Goal: Task Accomplishment & Management: Manage account settings

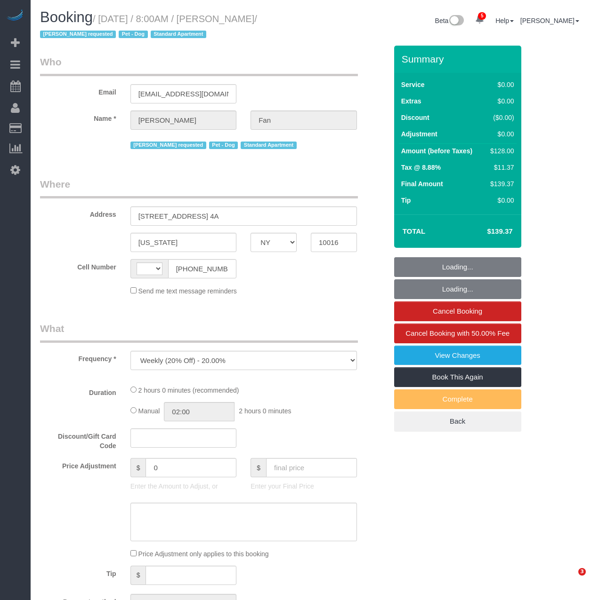
select select "NY"
select select "string:[GEOGRAPHIC_DATA]"
select select "number:89"
select select "number:90"
select select "number:13"
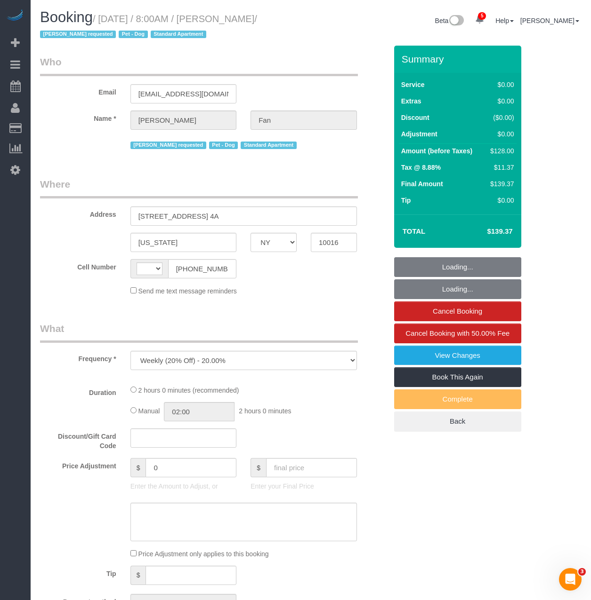
select select "number:5"
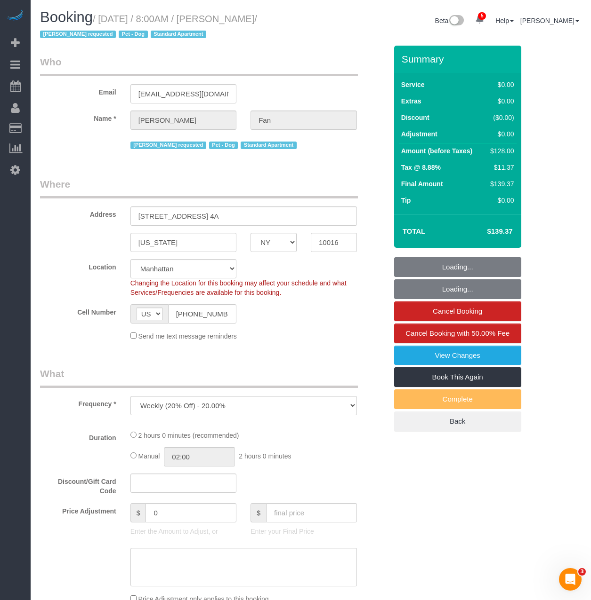
select select "object:3314"
select select "string:stripe-pm_1Reyyz4VGloSiKo7WNN1ghj2"
select select "1"
select select "spot1"
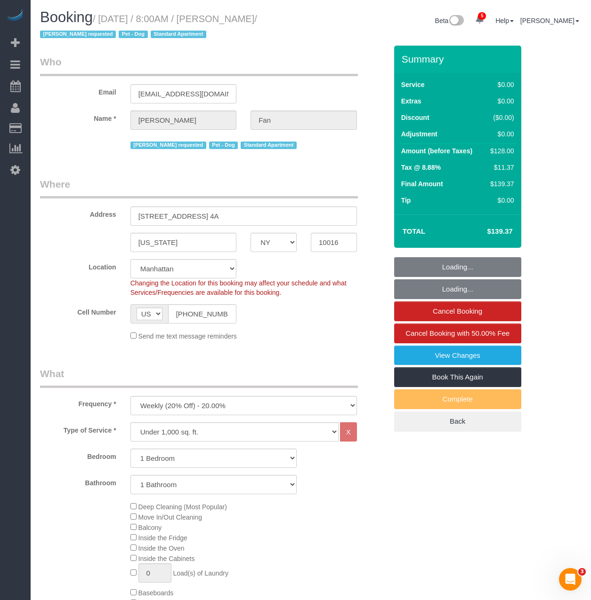
select select "1"
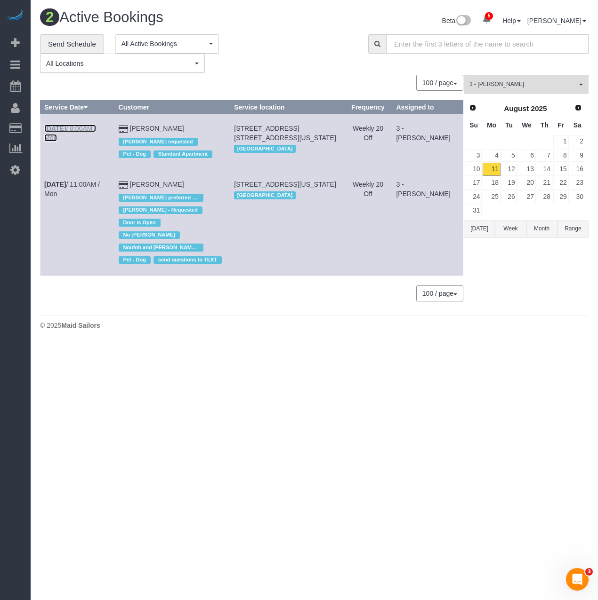
click at [83, 131] on link "[DATE] 8:00AM / Mon" at bounding box center [70, 133] width 52 height 17
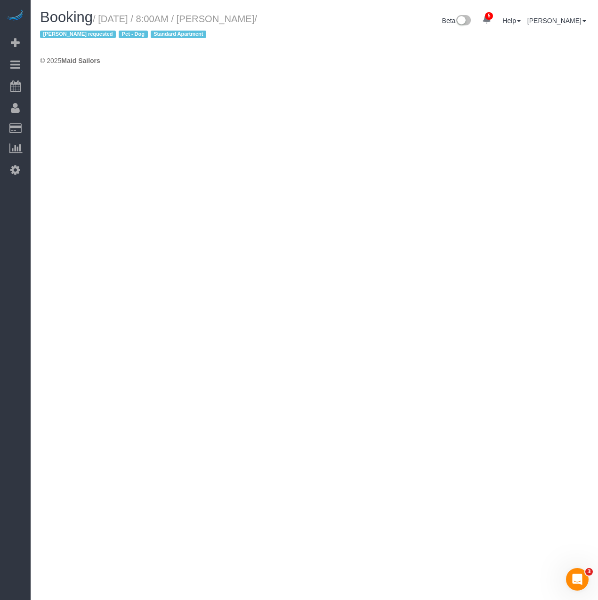
select select "NY"
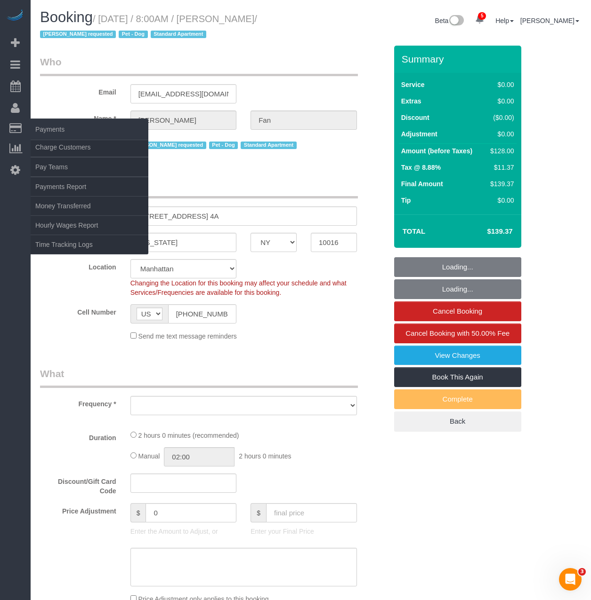
select select "string:stripe-pm_1Reyyz4VGloSiKo7WNN1ghj2"
select select "object:4877"
select select "number:89"
select select "number:90"
select select "number:13"
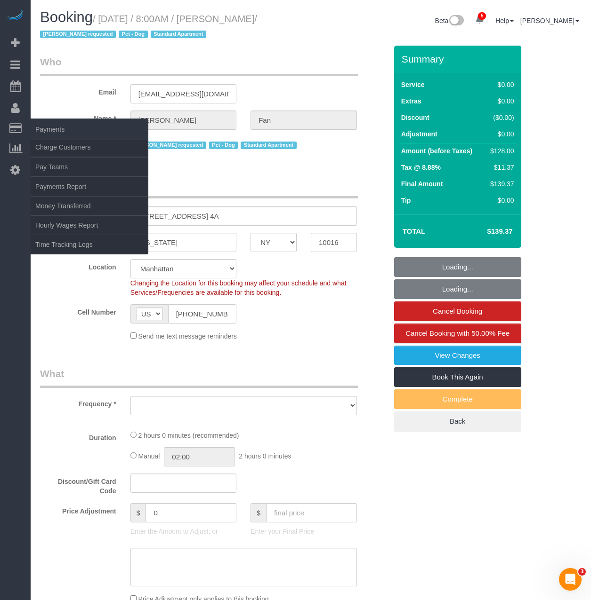
select select "number:5"
select select "object:5454"
select select "spot49"
select select "1"
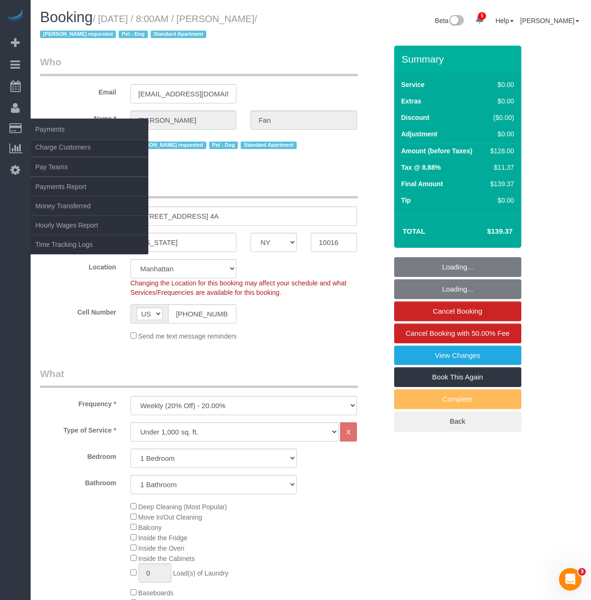
select select "1"
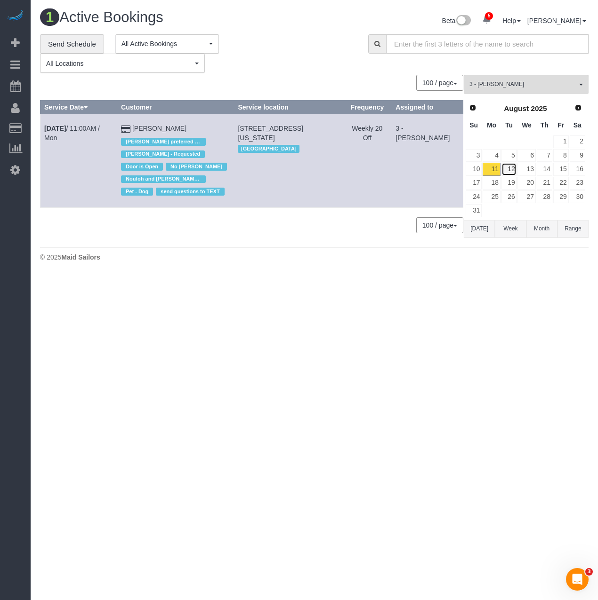
click at [511, 168] on link "12" at bounding box center [509, 169] width 16 height 13
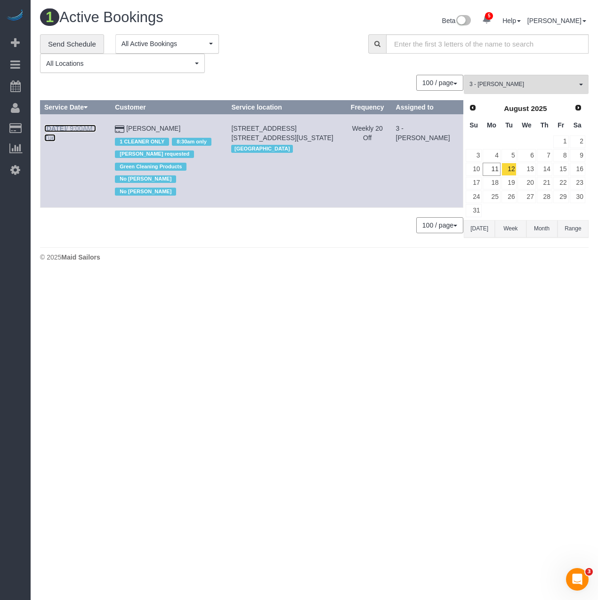
click at [55, 128] on b "Aug 12th" at bounding box center [55, 129] width 22 height 8
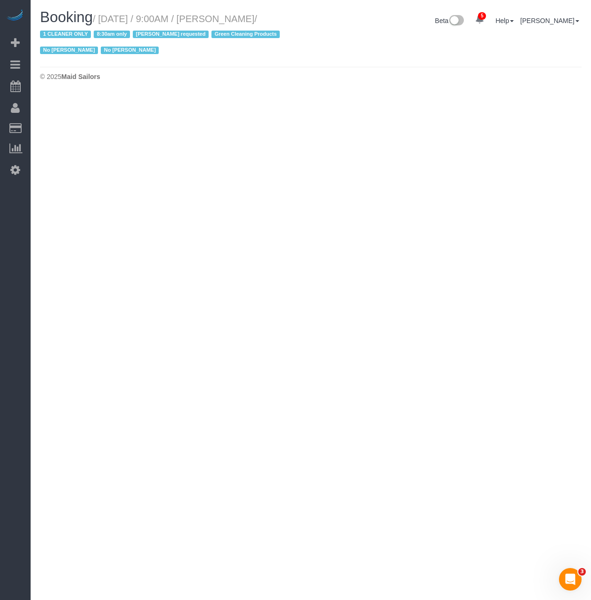
select select "NY"
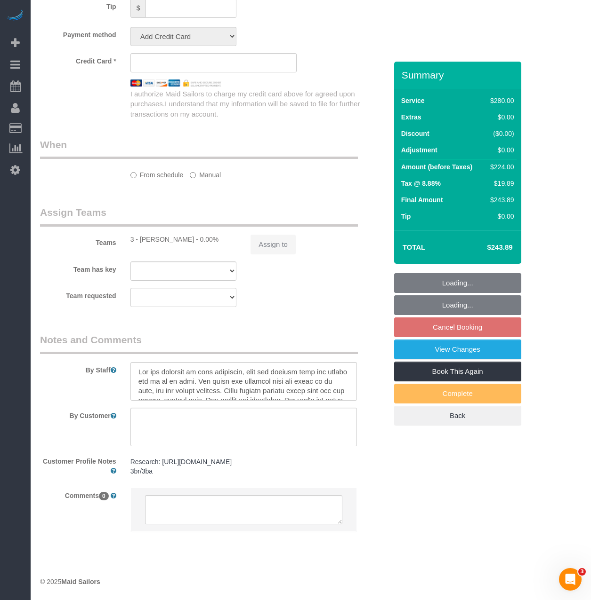
select select "object:7267"
select select "210"
select select "spot97"
select select "number:89"
select select "number:90"
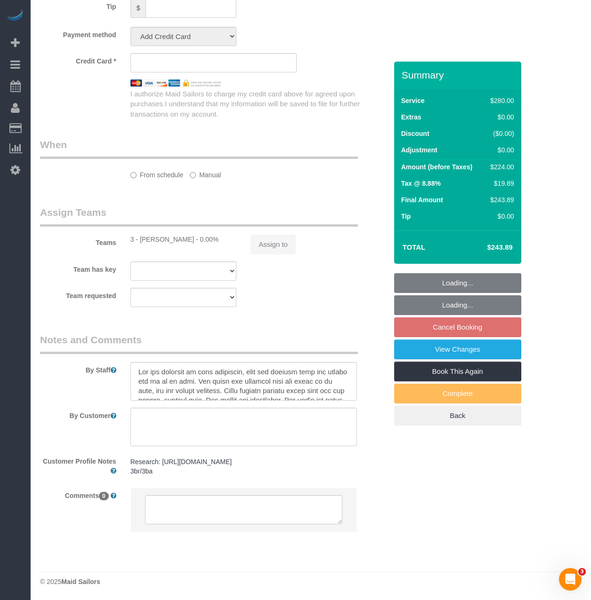
select select "number:15"
select select "number:5"
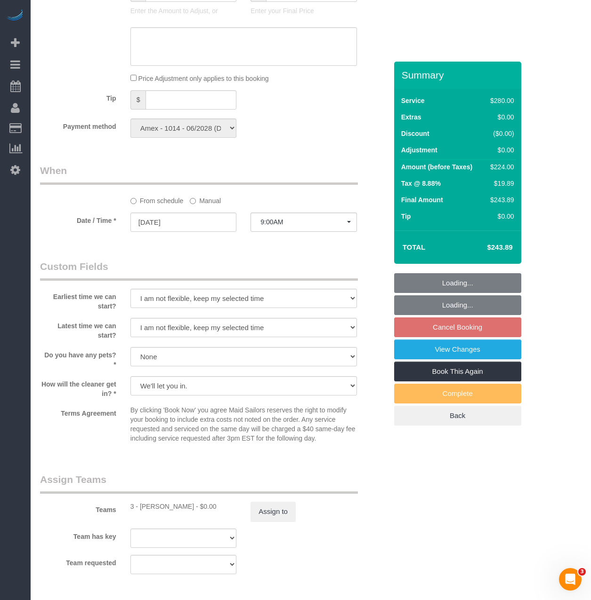
select select "string:stripe-pm_1Pz1Rj4VGloSiKo7Opl5Xfd6"
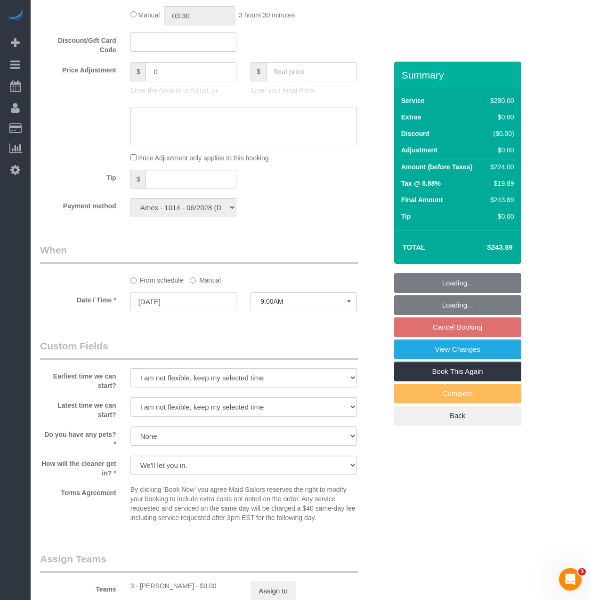
scroll to position [391, 0]
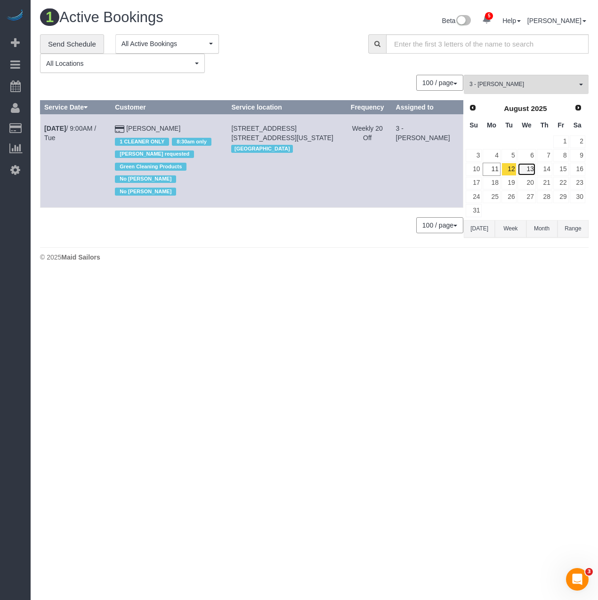
click at [530, 174] on link "13" at bounding box center [526, 169] width 18 height 13
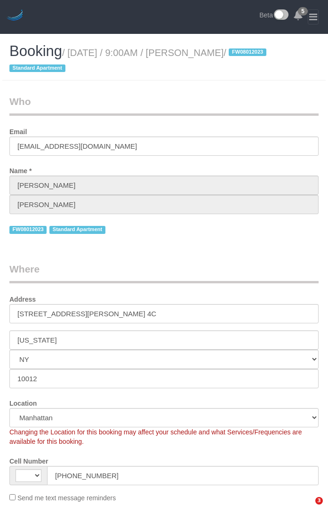
select select "NY"
select select "string:stripe-pm_1MBfeC4VGloSiKo7EVmAEJdi"
select select "1"
select select "number:89"
select select "number:90"
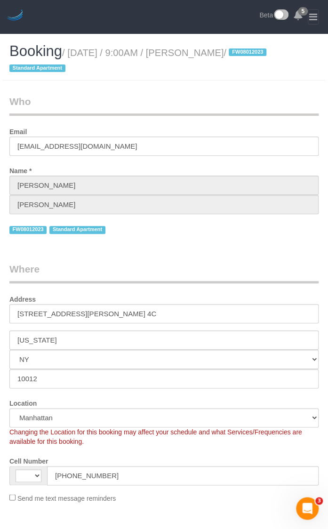
select select "number:15"
select select "number:5"
select select "string:[GEOGRAPHIC_DATA]"
select select "object:934"
select select "1"
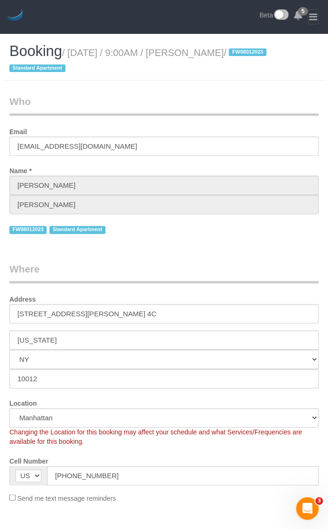
select select "object:1403"
select select "spot1"
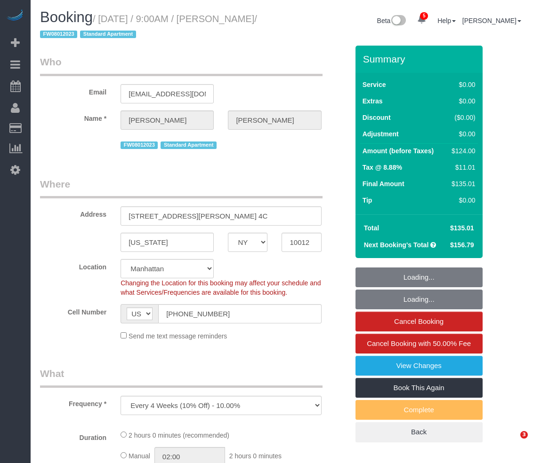
select select "NY"
select select "object:938"
select select "string:stripe-pm_1MBfeC4VGloSiKo7EVmAEJdi"
select select "1"
select select "number:89"
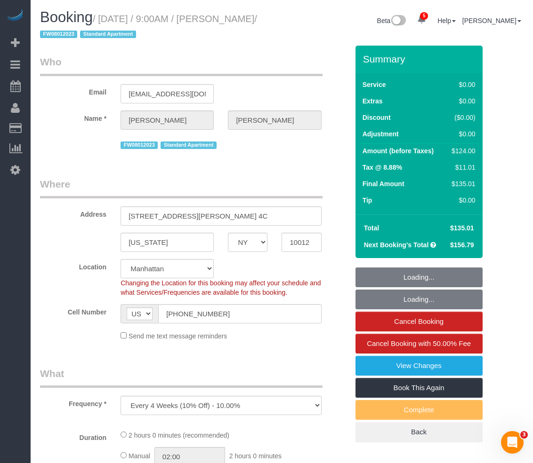
select select "number:90"
select select "number:15"
select select "number:5"
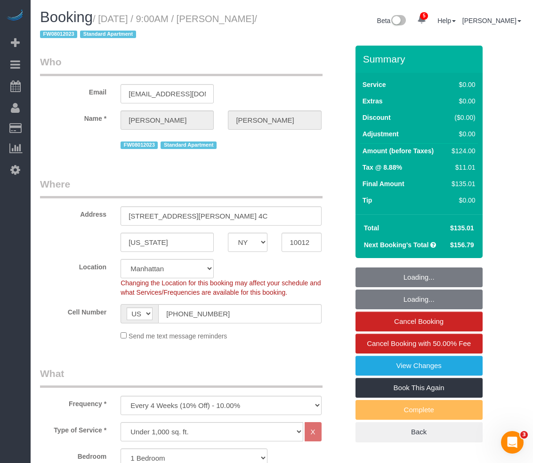
select select "1"
select select "spot1"
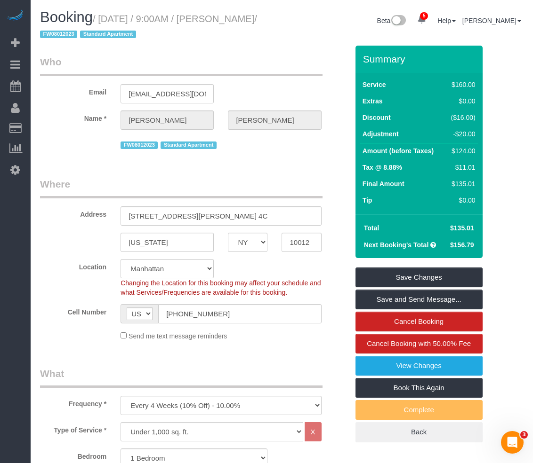
drag, startPoint x: 332, startPoint y: 186, endPoint x: 327, endPoint y: 189, distance: 5.7
click at [332, 186] on div "Address 25 Minetta Lane, Apt. 4C" at bounding box center [194, 201] width 322 height 48
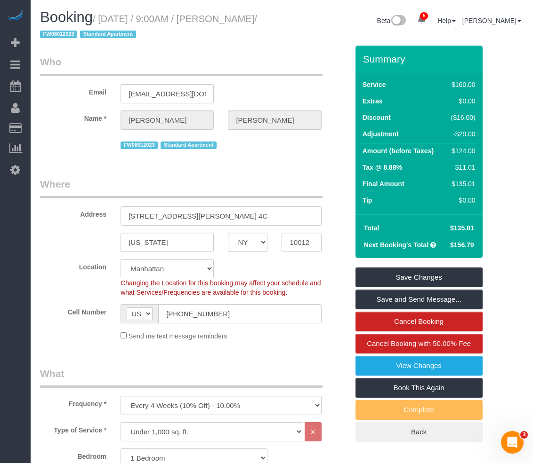
click at [265, 40] on h1 "Booking / August 11, 2025 / 9:00AM / Stephanie Kotnik / FW08012023 Standard Apa…" at bounding box center [157, 25] width 235 height 32
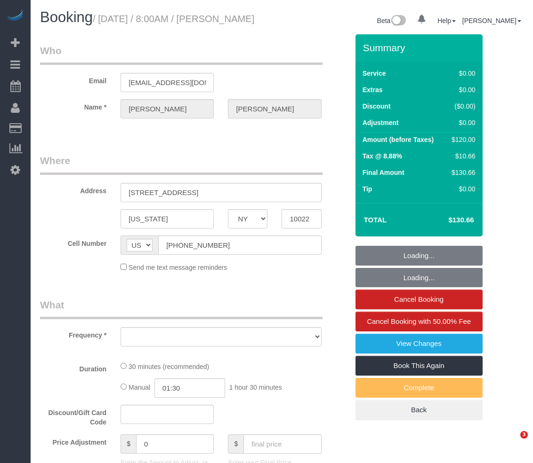
select select "NY"
select select "object:815"
select select "string:stripe-pm_1RXRrg4VGloSiKo7FM9HbDbq"
select select "number:56"
select select "number:75"
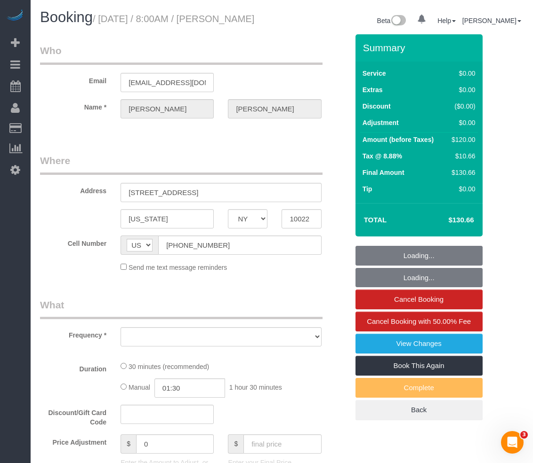
select select "number:15"
select select "number:5"
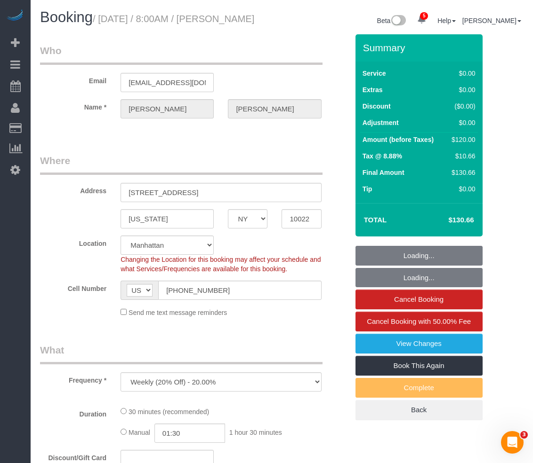
select select "spot1"
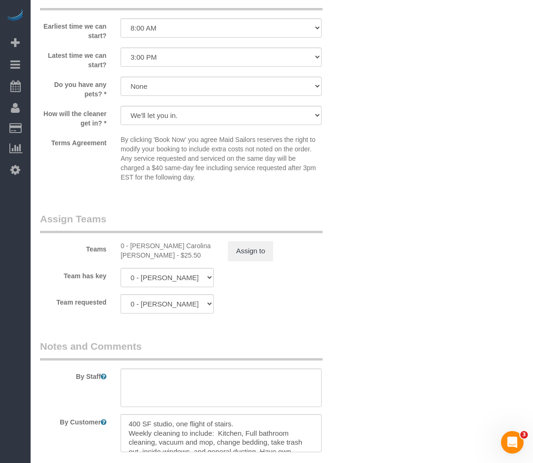
scroll to position [1082, 0]
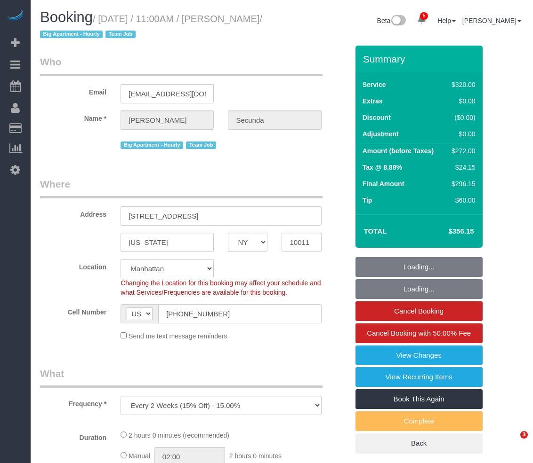
select select "NY"
select select "number:89"
select select "number:90"
select select "number:15"
select select "number:6"
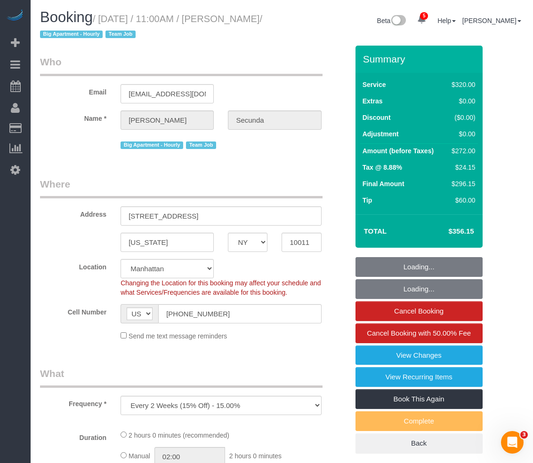
select select "object:921"
select select "string:stripe-pm_1PydV54VGloSiKo7AVca8xIs"
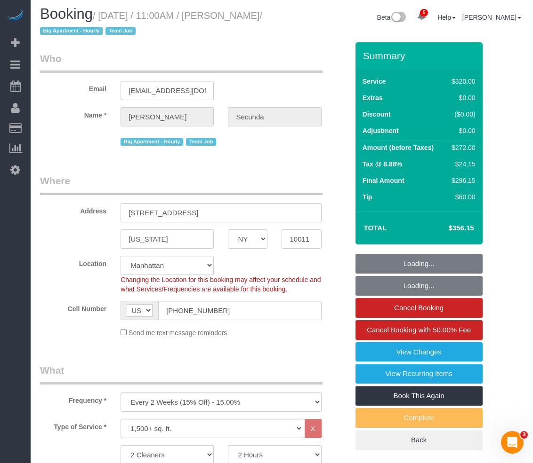
select select "spot1"
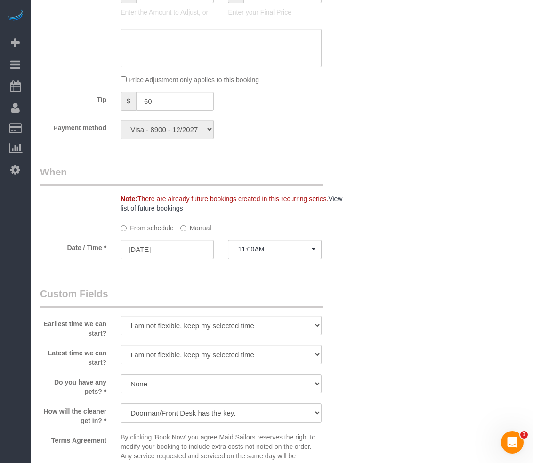
scroll to position [565, 0]
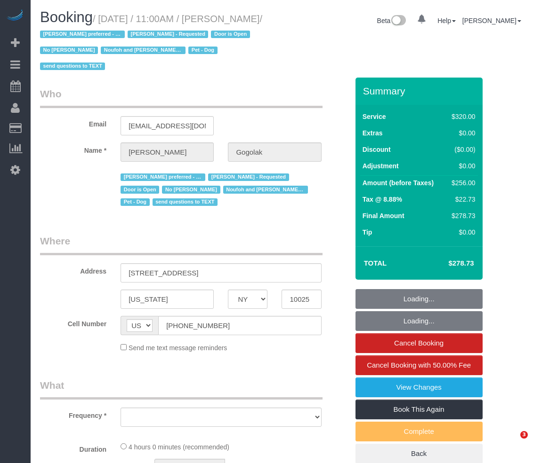
select select "NY"
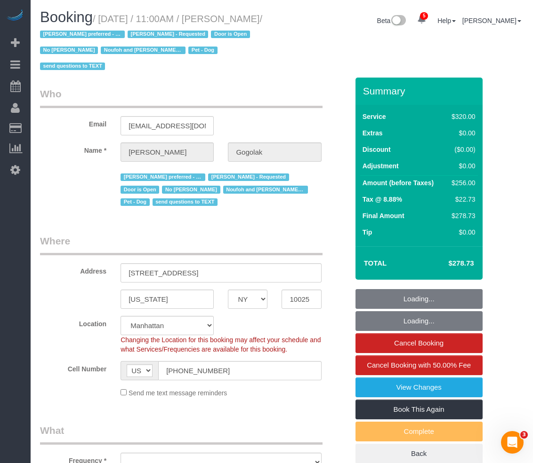
select select "string:stripe-pm_1RfNyY4VGloSiKo7jWnzrFGY"
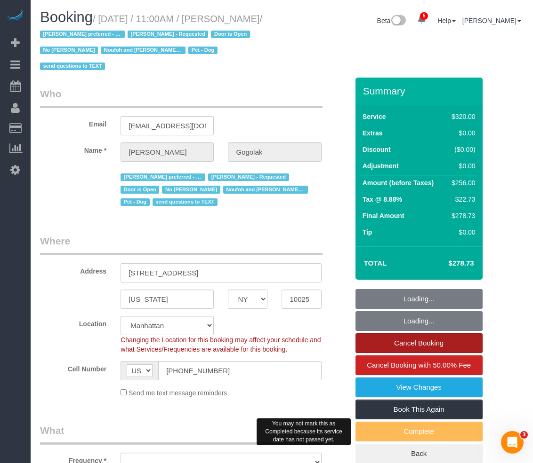
select select "object:1407"
select select "240"
select select "spot1"
select select "number:58"
select select "number:76"
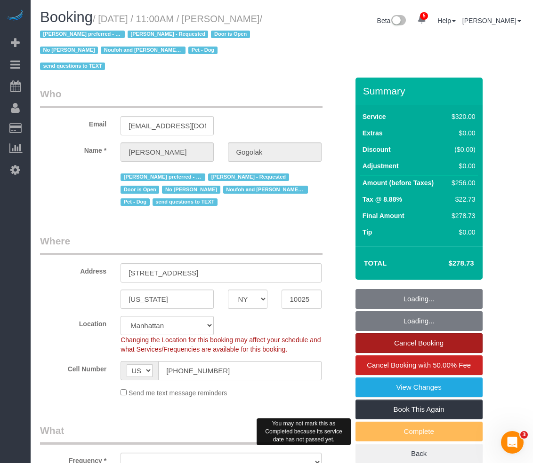
select select "number:13"
select select "number:5"
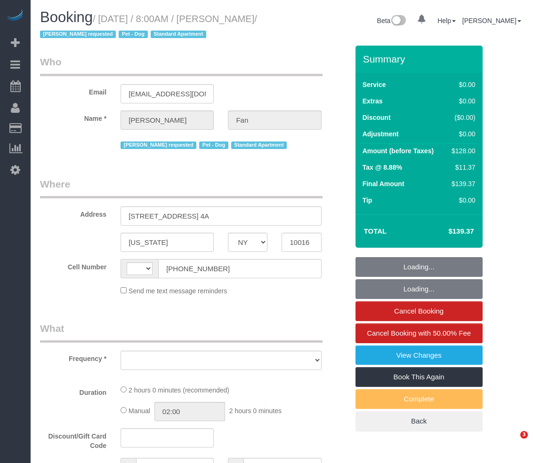
select select "NY"
select select "1"
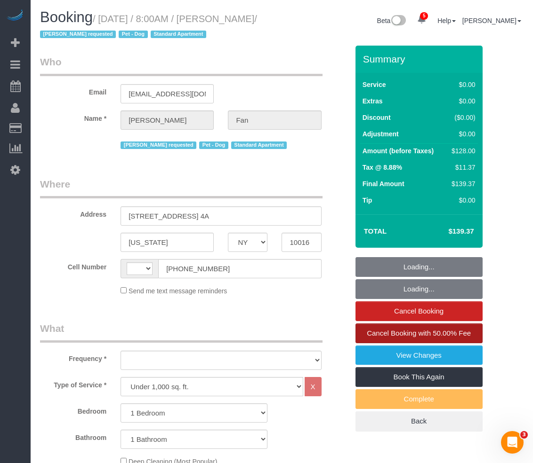
select select "string:[GEOGRAPHIC_DATA]"
select select "object:782"
select select "number:89"
select select "number:90"
select select "number:13"
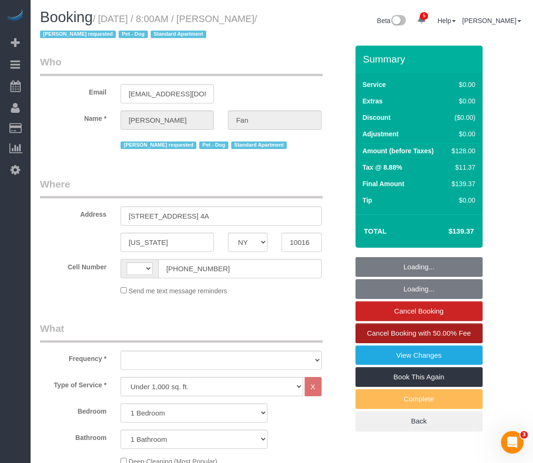
select select "number:5"
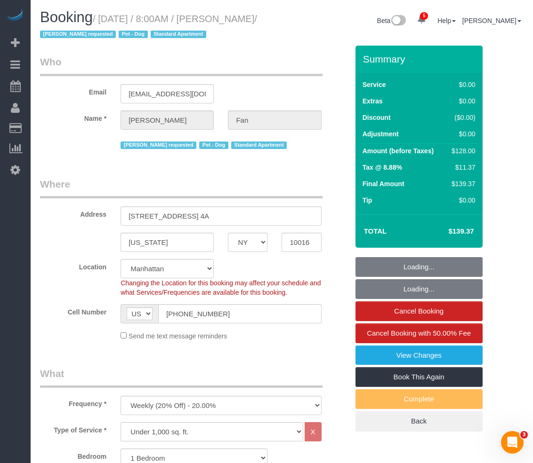
select select "object:1359"
select select "string:stripe-pm_1Reyyz4VGloSiKo7WNN1ghj2"
select select "spot1"
select select "1"
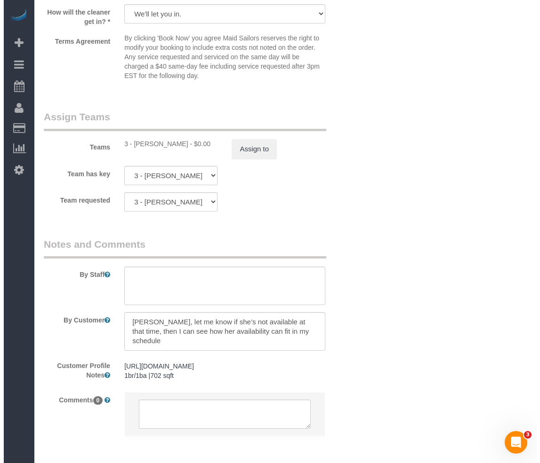
scroll to position [1176, 0]
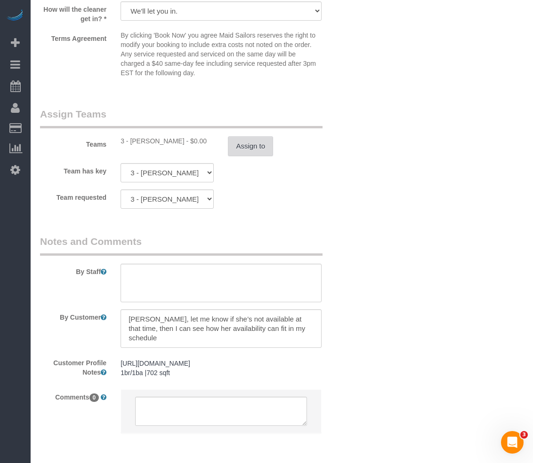
click at [242, 148] on button "Assign to" at bounding box center [250, 146] width 45 height 20
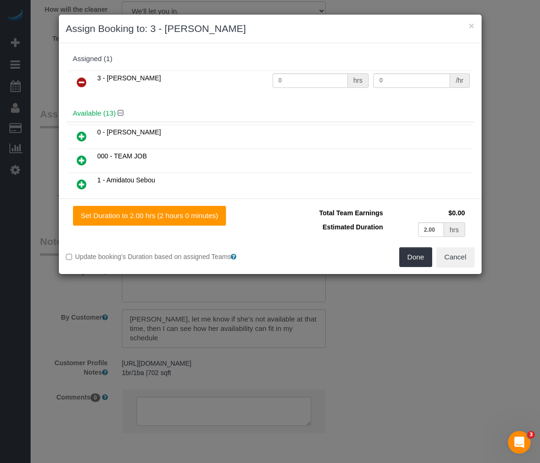
click at [83, 80] on icon at bounding box center [82, 82] width 10 height 11
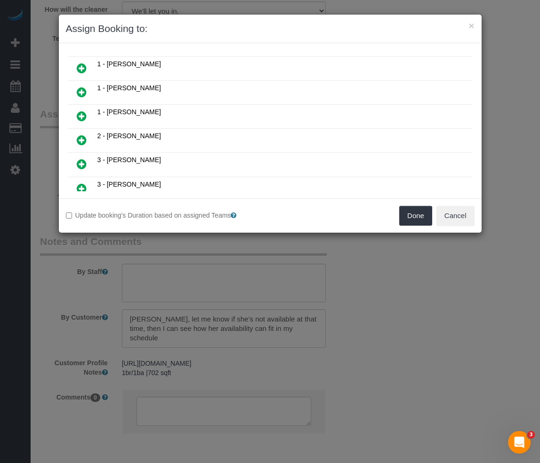
scroll to position [288, 0]
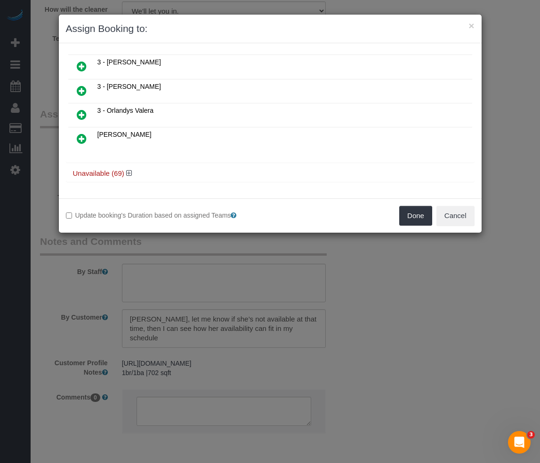
click at [133, 174] on h4 "Unavailable (69)" at bounding box center [270, 174] width 394 height 8
click at [126, 171] on icon at bounding box center [129, 173] width 6 height 7
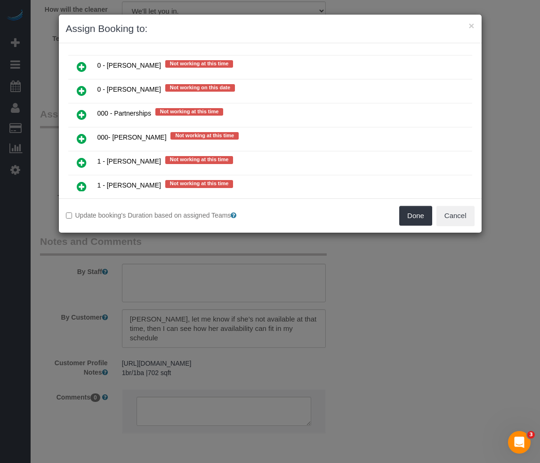
scroll to position [617, 0]
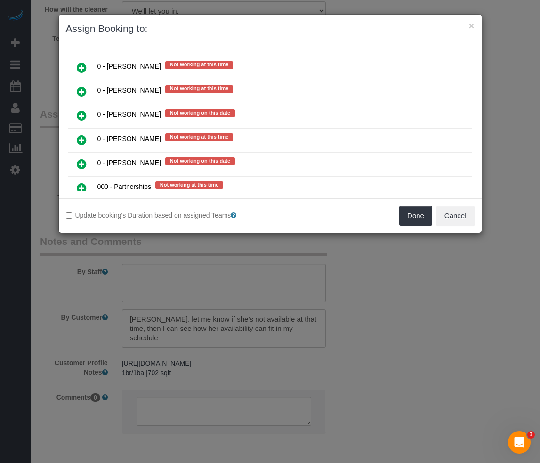
click at [80, 143] on icon at bounding box center [82, 140] width 10 height 11
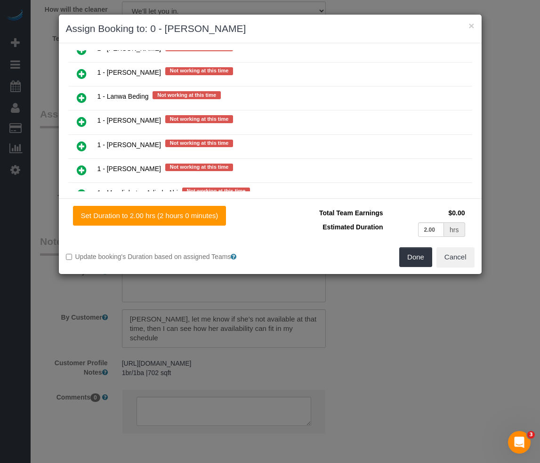
scroll to position [1137, 0]
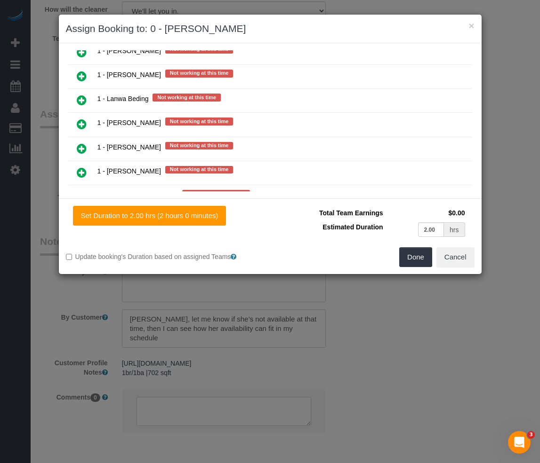
click at [81, 174] on icon at bounding box center [82, 172] width 10 height 11
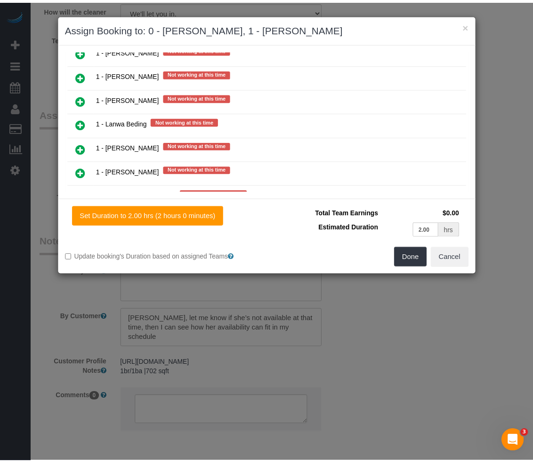
scroll to position [1161, 0]
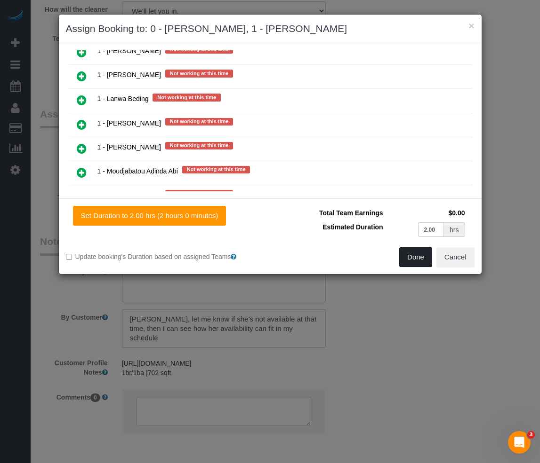
click at [414, 253] on button "Done" at bounding box center [415, 258] width 33 height 20
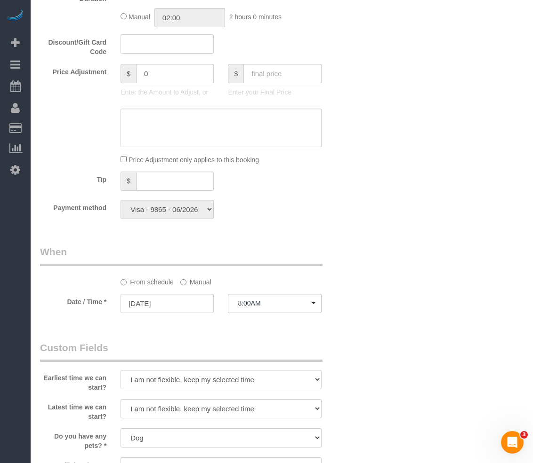
scroll to position [706, 0]
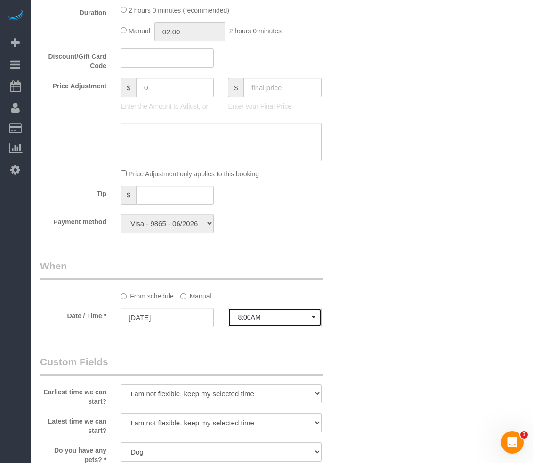
click at [312, 320] on button "8:00AM" at bounding box center [274, 317] width 93 height 19
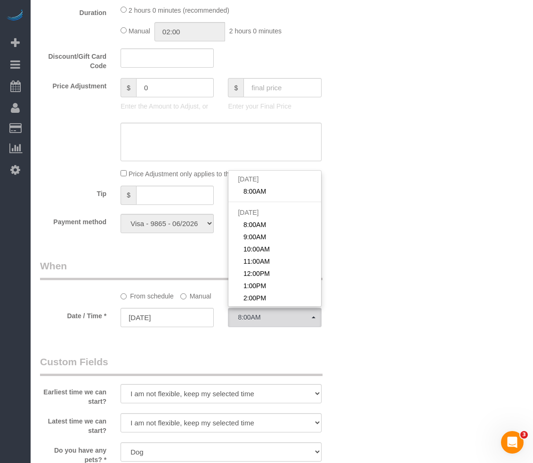
click at [171, 271] on legend "When" at bounding box center [181, 269] width 282 height 21
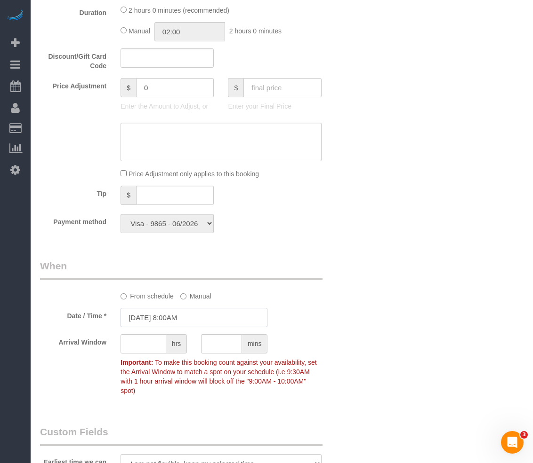
click at [178, 317] on input "08/11/2025 8:00AM" at bounding box center [193, 317] width 147 height 19
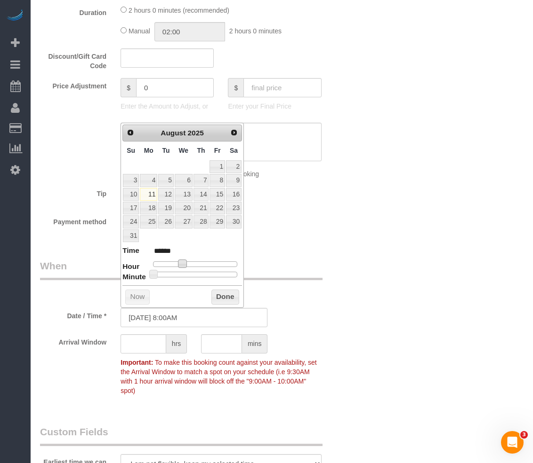
type input "08/11/2025 9:00AM"
type input "******"
type input "08/11/2025 10:00AM"
type input "*******"
type input "08/11/2025 9:00AM"
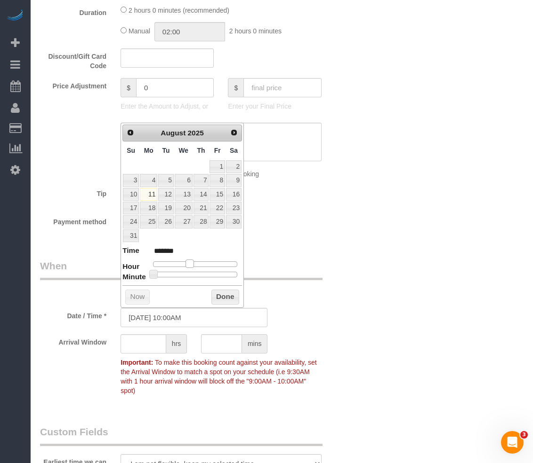
type input "******"
drag, startPoint x: 183, startPoint y: 264, endPoint x: 187, endPoint y: 268, distance: 5.7
click at [187, 268] on span at bounding box center [186, 264] width 8 height 8
drag, startPoint x: 218, startPoint y: 297, endPoint x: 225, endPoint y: 296, distance: 6.9
click at [219, 297] on button "Done" at bounding box center [225, 297] width 28 height 15
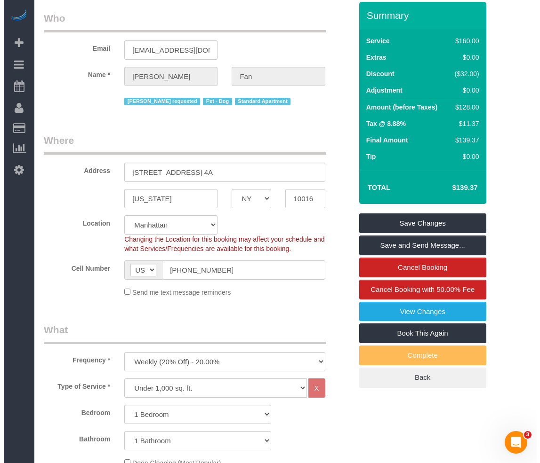
scroll to position [0, 0]
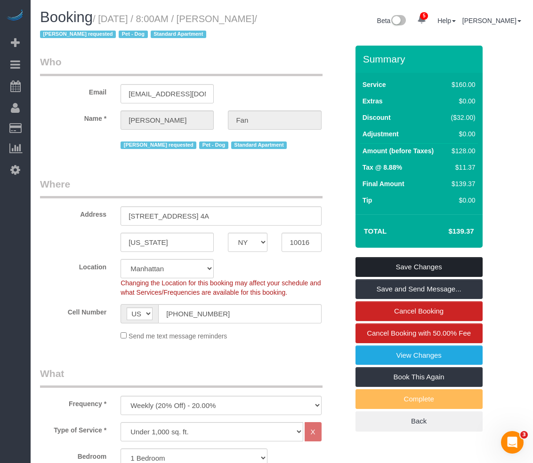
click at [395, 261] on link "Save Changes" at bounding box center [418, 267] width 127 height 20
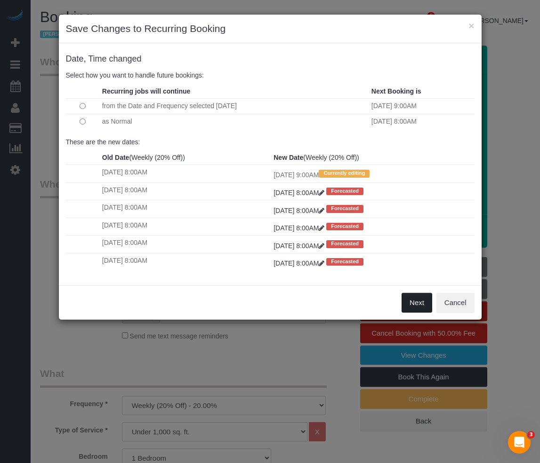
click at [418, 300] on button "Next" at bounding box center [416, 303] width 31 height 20
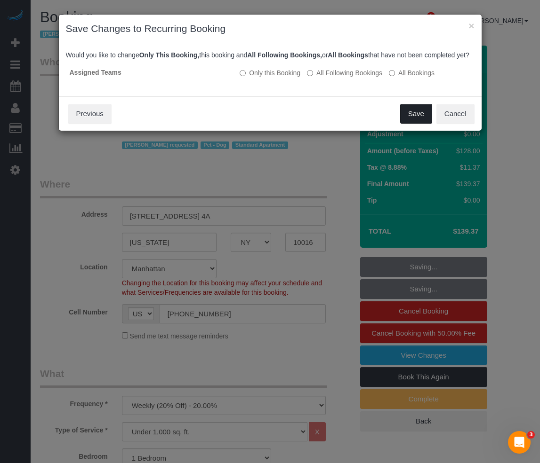
drag, startPoint x: 411, startPoint y: 128, endPoint x: 410, endPoint y: 121, distance: 7.1
click at [411, 123] on button "Save" at bounding box center [416, 114] width 32 height 20
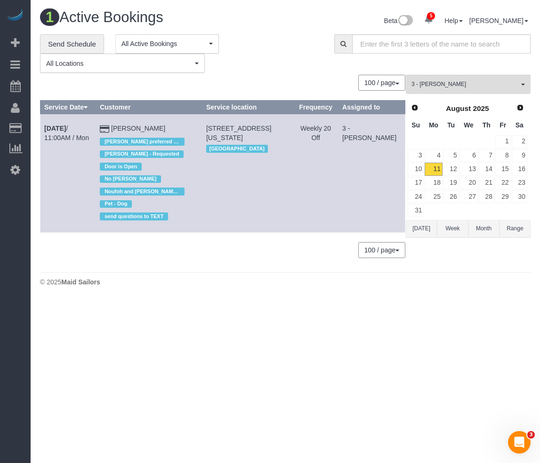
click at [224, 35] on div "**********" at bounding box center [174, 43] width 118 height 19
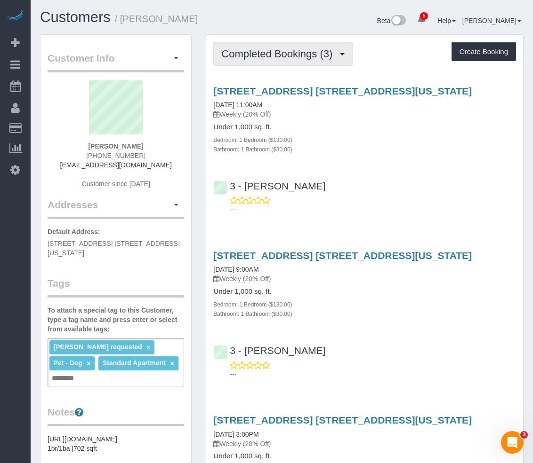
click at [247, 55] on span "Completed Bookings (3)" at bounding box center [279, 54] width 116 height 12
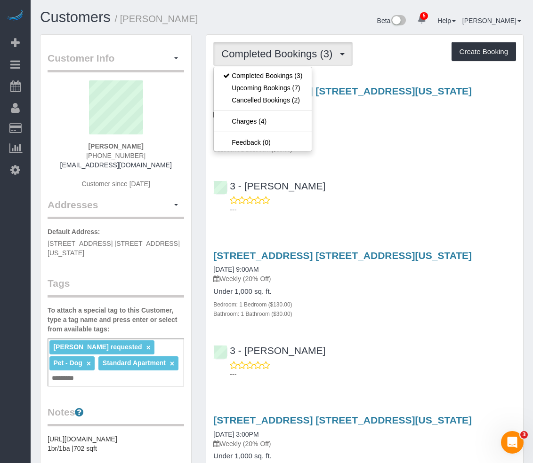
click at [405, 162] on div "[STREET_ADDRESS] [STREET_ADDRESS][US_STATE] [DATE] 11:00AM Weekly (20% Off) Und…" at bounding box center [364, 148] width 317 height 141
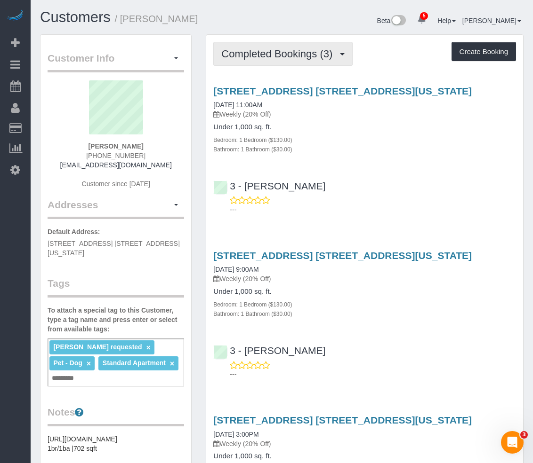
click at [288, 60] on button "Completed Bookings (3)" at bounding box center [282, 54] width 139 height 24
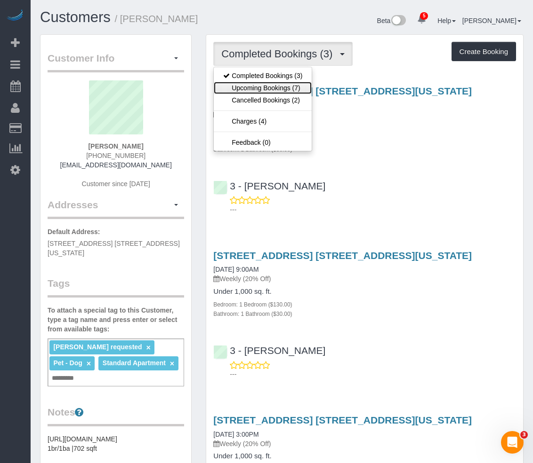
click at [271, 88] on link "Upcoming Bookings (7)" at bounding box center [263, 88] width 98 height 12
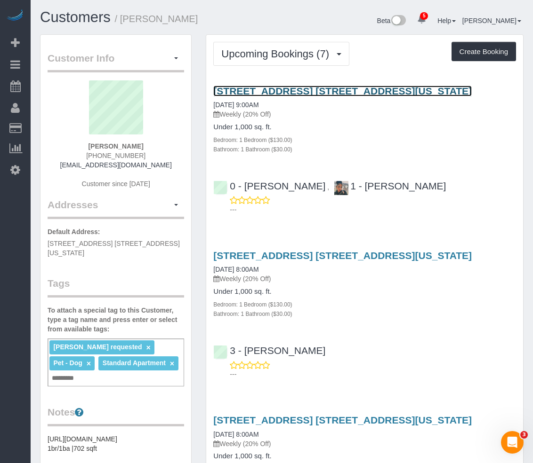
click at [259, 91] on link "[STREET_ADDRESS] [STREET_ADDRESS][US_STATE]" at bounding box center [342, 91] width 258 height 11
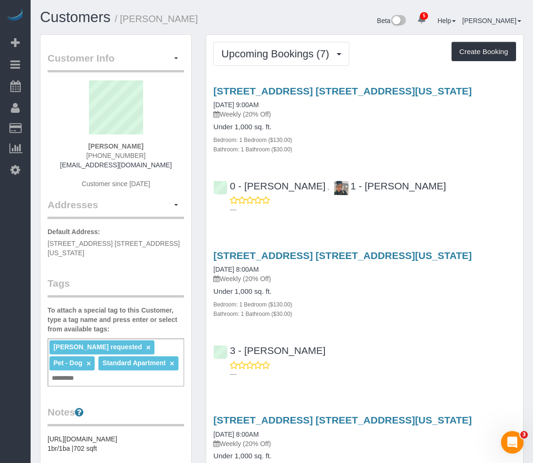
click at [181, 18] on h1 "Customers / [PERSON_NAME]" at bounding box center [157, 17] width 235 height 16
click at [146, 348] on link "×" at bounding box center [148, 348] width 4 height 8
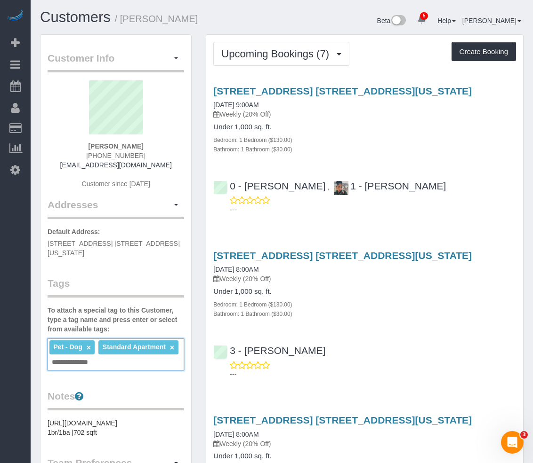
type input "**********"
click at [118, 389] on div "Customer Info Edit Contact Info Send Message Email Preferences Special Sales Ta…" at bounding box center [115, 362] width 151 height 655
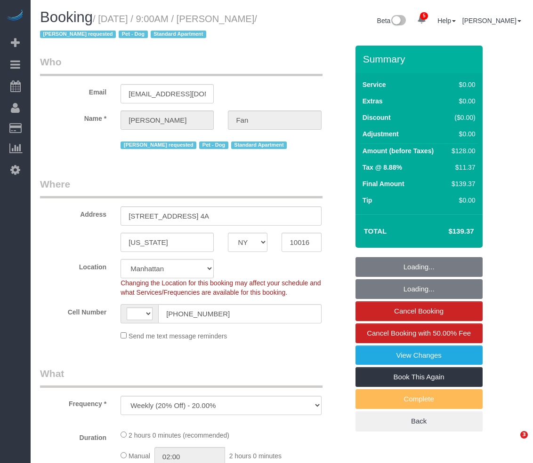
select select "NY"
select select "number:89"
select select "number:90"
select select "number:13"
select select "number:5"
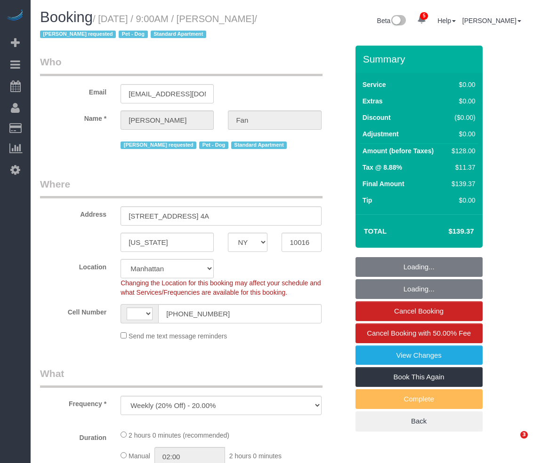
select select "object:692"
select select "string:[GEOGRAPHIC_DATA]"
select select "string:stripe-pm_1Reyyz4VGloSiKo7WNN1ghj2"
select select "1"
select select "spot1"
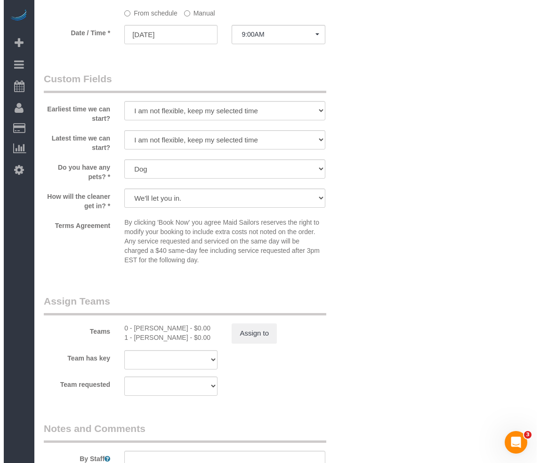
scroll to position [1035, 0]
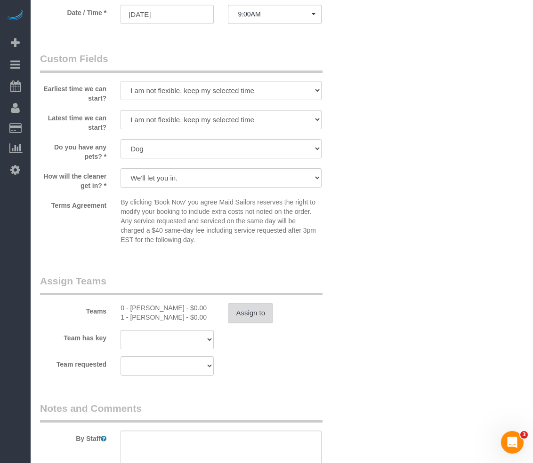
click at [241, 311] on button "Assign to" at bounding box center [250, 314] width 45 height 20
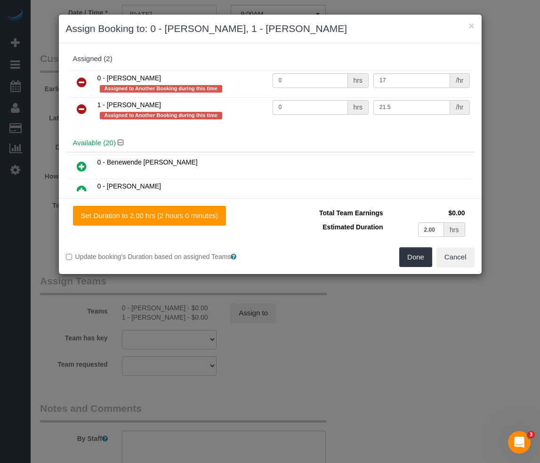
drag, startPoint x: 86, startPoint y: 110, endPoint x: 85, endPoint y: 100, distance: 9.9
click at [86, 110] on icon at bounding box center [82, 109] width 10 height 11
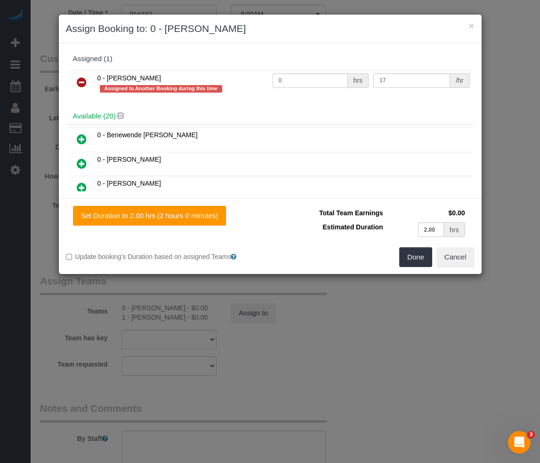
click at [85, 85] on icon at bounding box center [82, 82] width 10 height 11
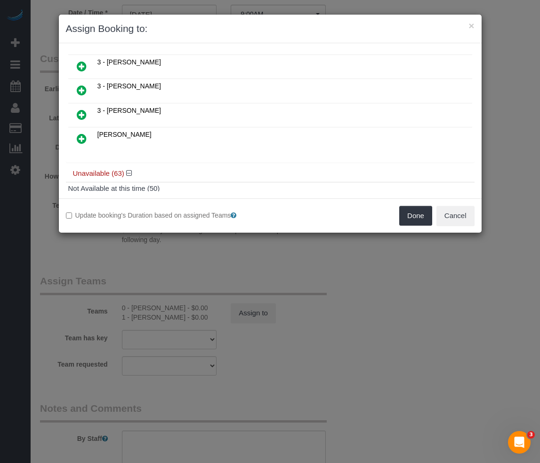
scroll to position [385, 0]
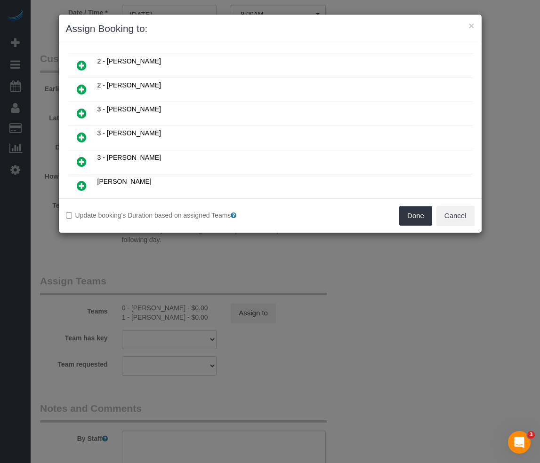
click at [79, 115] on icon at bounding box center [82, 113] width 10 height 11
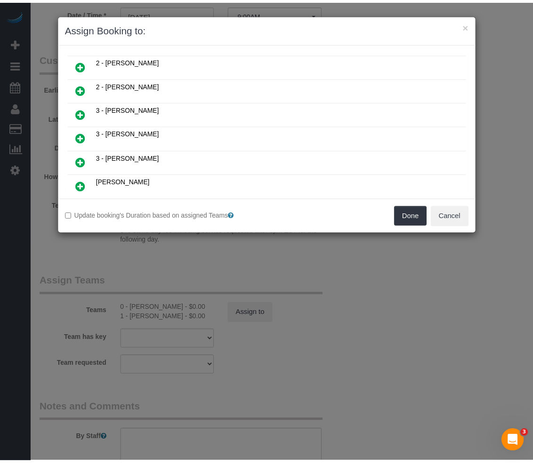
scroll to position [408, 0]
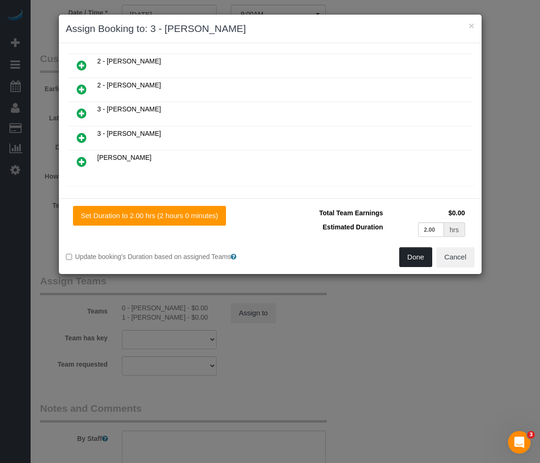
click at [415, 261] on button "Done" at bounding box center [415, 258] width 33 height 20
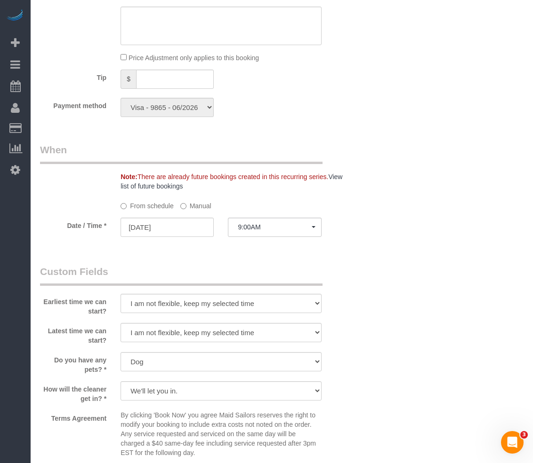
scroll to position [800, 0]
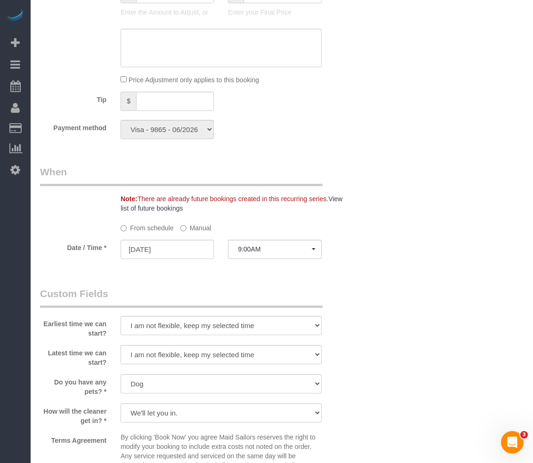
click at [245, 283] on div "Who Email [EMAIL_ADDRESS][DOMAIN_NAME] Name * [PERSON_NAME] Fan [PERSON_NAME] r…" at bounding box center [194, 59] width 322 height 1626
click at [314, 282] on div "Who Email [EMAIL_ADDRESS][DOMAIN_NAME] Name * [PERSON_NAME] Fan [PERSON_NAME] r…" at bounding box center [194, 59] width 322 height 1626
click at [393, 293] on div "Who Email [EMAIL_ADDRESS][DOMAIN_NAME] Name * [PERSON_NAME] Fan [PERSON_NAME] r…" at bounding box center [281, 59] width 483 height 1626
click at [248, 248] on span "9:00AM" at bounding box center [274, 250] width 73 height 8
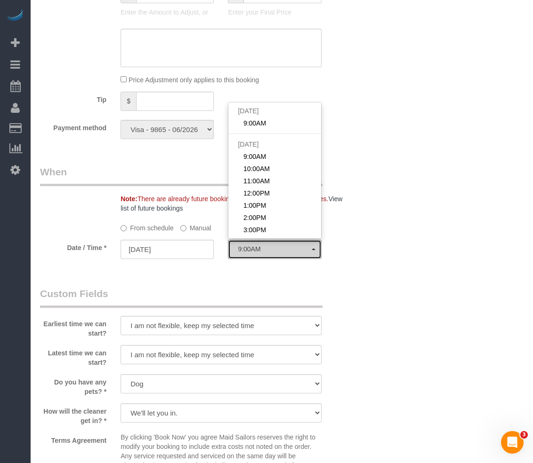
click at [248, 248] on span "9:00AM" at bounding box center [274, 250] width 73 height 8
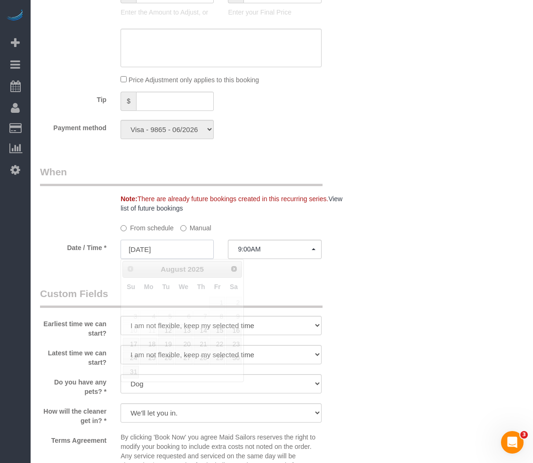
click at [171, 250] on input "[DATE]" at bounding box center [166, 249] width 93 height 19
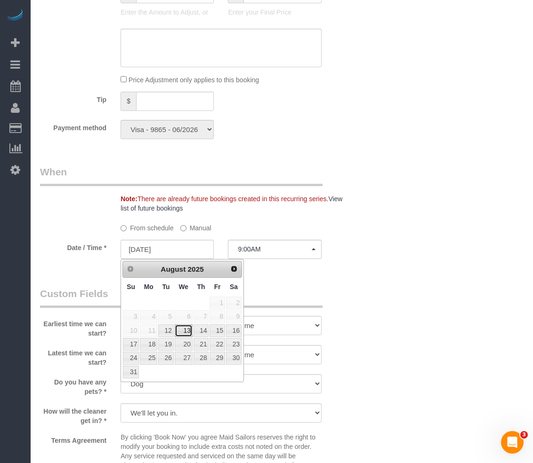
click at [187, 329] on link "13" at bounding box center [184, 331] width 18 height 13
type input "[DATE]"
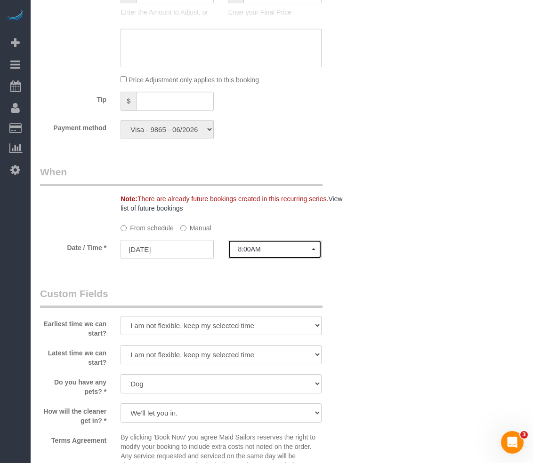
drag, startPoint x: 264, startPoint y: 249, endPoint x: 262, endPoint y: 254, distance: 5.1
click at [262, 253] on span "8:00AM" at bounding box center [274, 250] width 73 height 8
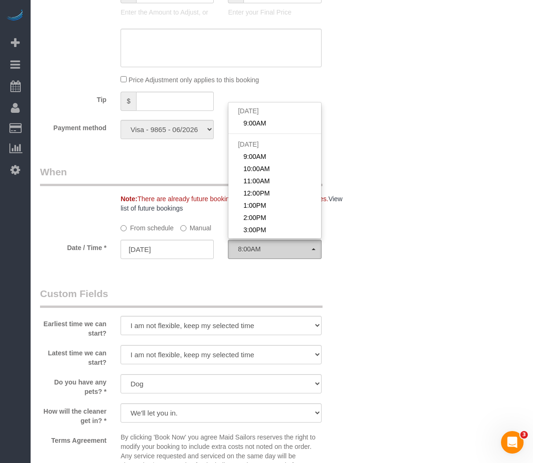
scroll to position [130, 0]
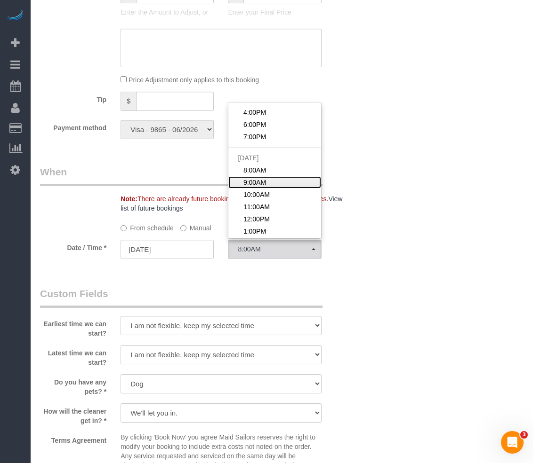
click at [256, 181] on span "9:00AM" at bounding box center [254, 182] width 23 height 9
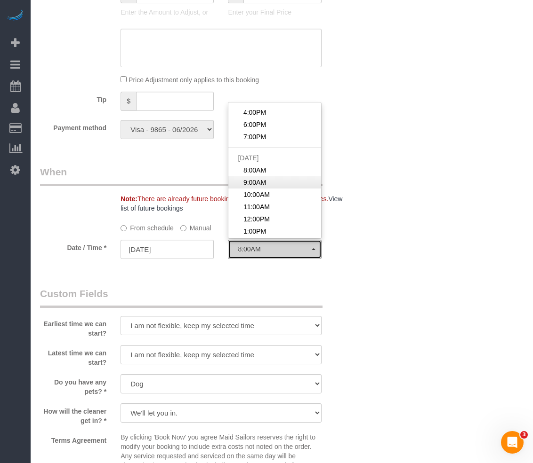
select select "spot13"
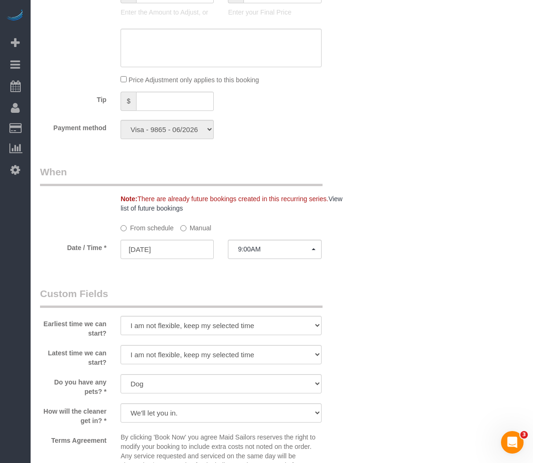
click at [372, 226] on div "Who Email [EMAIL_ADDRESS][DOMAIN_NAME] Name * [PERSON_NAME] Fan [PERSON_NAME] r…" at bounding box center [281, 59] width 483 height 1626
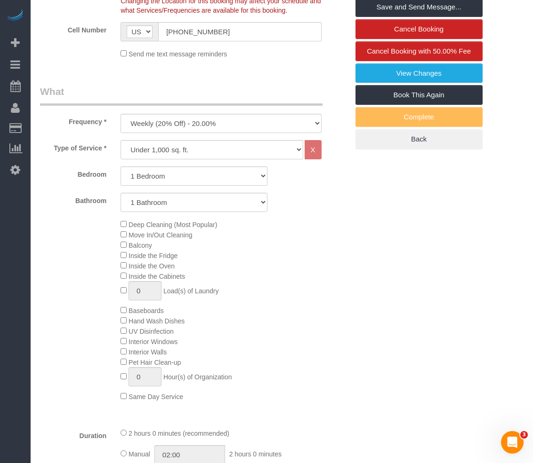
scroll to position [47, 0]
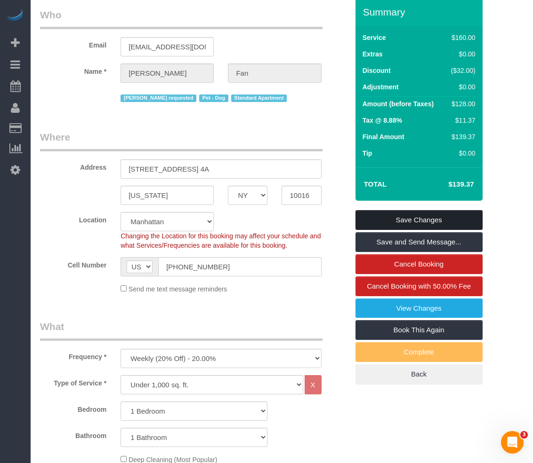
click at [383, 213] on link "Save Changes" at bounding box center [418, 220] width 127 height 20
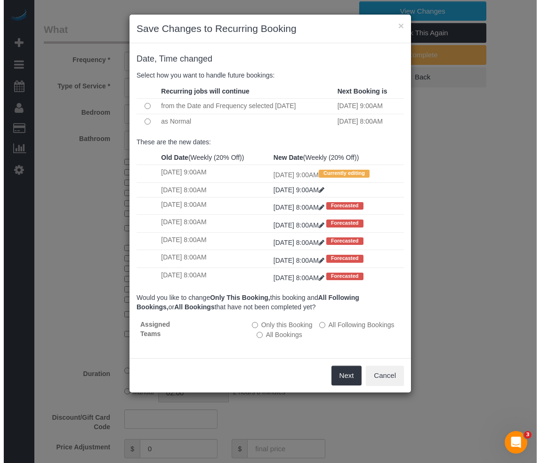
scroll to position [518, 0]
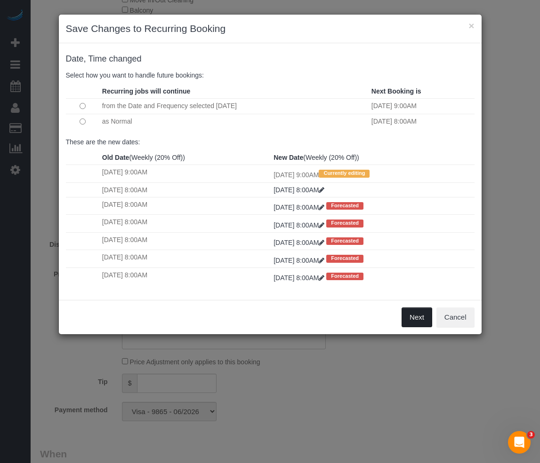
click at [417, 321] on button "Next" at bounding box center [416, 318] width 31 height 20
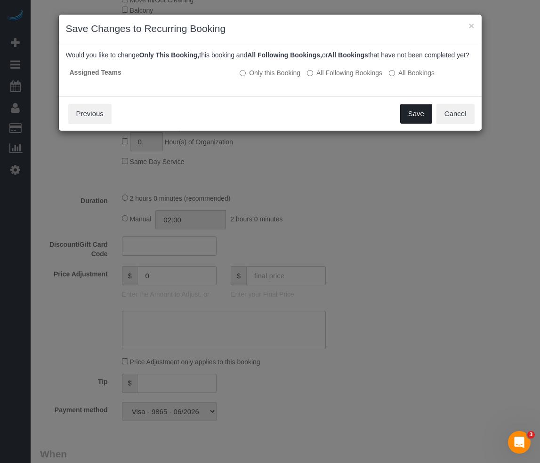
click at [418, 124] on button "Save" at bounding box center [416, 114] width 32 height 20
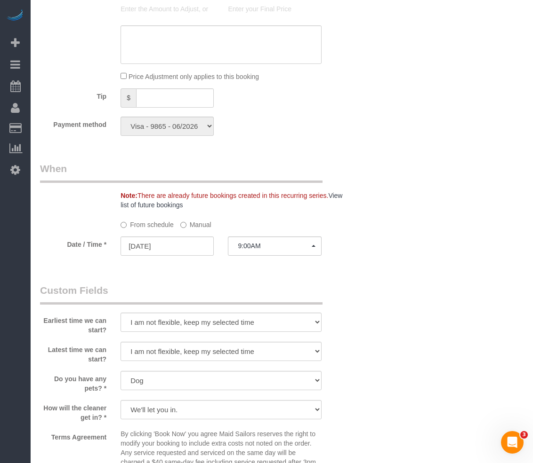
scroll to position [976, 0]
